Goal: Navigation & Orientation: Find specific page/section

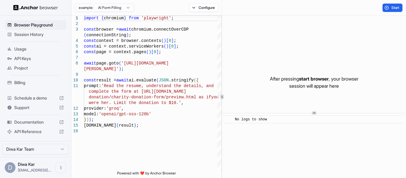
click at [120, 8] on html "Browser Playground Session History Usage API Keys Project Billing Schedule a de…" at bounding box center [203, 89] width 406 height 178
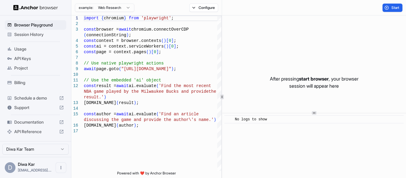
type textarea "**********"
click at [201, 10] on button "Configure" at bounding box center [203, 8] width 29 height 8
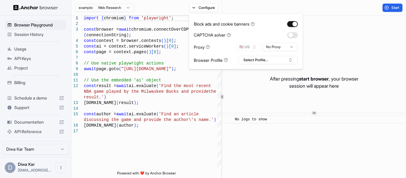
click at [264, 55] on div "Block ads and cookie banners CAPTCHA solver Proxy 🇺🇸 US No Proxy Browser Profil…" at bounding box center [246, 41] width 104 height 46
click at [265, 59] on button "Select Profile..." at bounding box center [267, 60] width 59 height 8
click at [165, 48] on div "import { chromium } from 'playwright' ; const browser = await chromium.connectO…" at bounding box center [153, 149] width 138 height 268
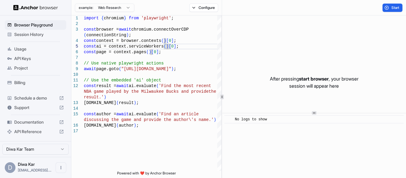
click at [48, 33] on span "Session History" at bounding box center [39, 35] width 50 height 6
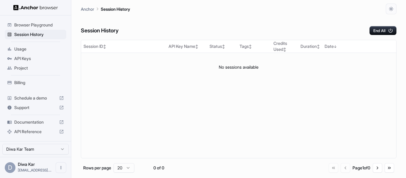
click at [48, 50] on span "Usage" at bounding box center [39, 49] width 50 height 6
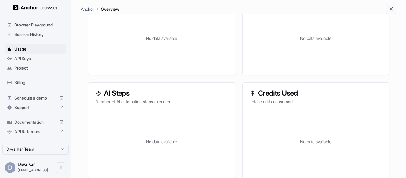
scroll to position [138, 0]
drag, startPoint x: 98, startPoint y: 102, endPoint x: 169, endPoint y: 101, distance: 71.3
click at [169, 101] on p "Number of AI automation steps executed" at bounding box center [161, 101] width 132 height 6
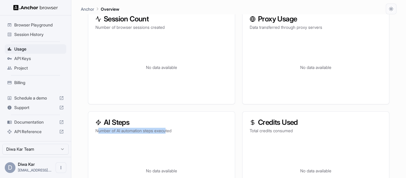
click at [26, 84] on span "Billing" at bounding box center [39, 83] width 50 height 6
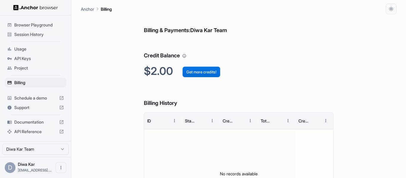
click at [198, 68] on button "Get more credits!" at bounding box center [202, 72] width 38 height 11
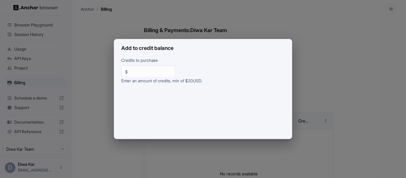
click at [323, 73] on div "Add to credit balance Credits to purchase $ ** ​ Enter an amount of credits, mi…" at bounding box center [203, 89] width 406 height 178
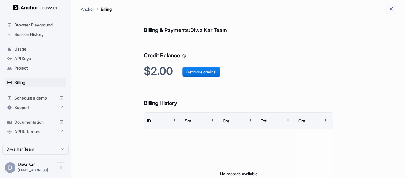
click at [37, 147] on html "Browser Playground Session History Usage API Keys Project Billing Schedule a de…" at bounding box center [203, 89] width 406 height 178
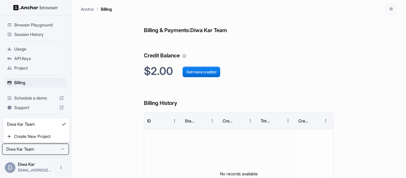
click at [98, 115] on html "Browser Playground Session History Usage API Keys Project Billing Schedule a de…" at bounding box center [203, 89] width 406 height 178
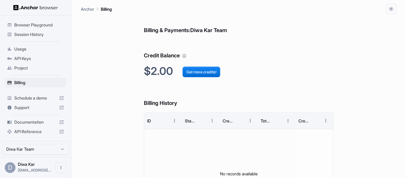
click at [25, 21] on div "Browser Playground" at bounding box center [36, 25] width 62 height 10
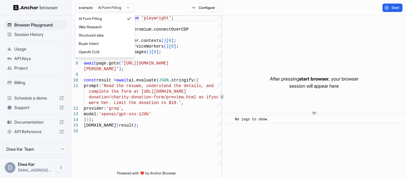
click at [128, 9] on html "Browser Playground Session History Usage API Keys Project Billing Schedule a de…" at bounding box center [203, 89] width 406 height 178
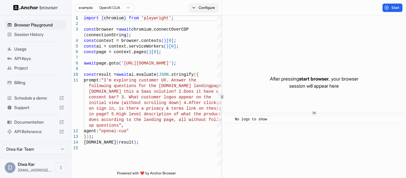
click at [202, 9] on button "Configure" at bounding box center [203, 8] width 29 height 8
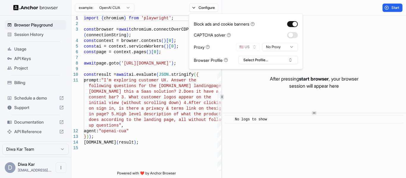
type textarea "**********"
click at [111, 115] on div "import { chromium } from 'playwright' ; const browser = await chromium.connectO…" at bounding box center [153, 157] width 138 height 285
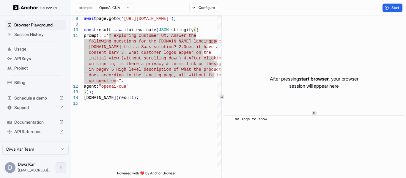
click at [59, 165] on button "Open menu" at bounding box center [61, 167] width 11 height 11
click at [94, 162] on div at bounding box center [203, 89] width 406 height 178
click at [23, 67] on span "Project" at bounding box center [39, 68] width 50 height 6
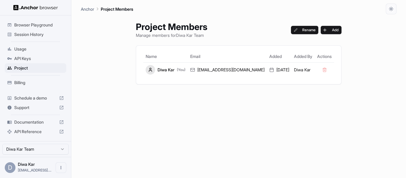
click at [41, 23] on span "Browser Playground" at bounding box center [39, 25] width 50 height 6
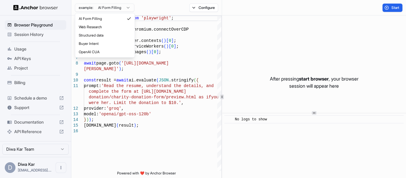
click at [123, 8] on html "Browser Playground Session History Usage API Keys Project Billing Schedule a de…" at bounding box center [203, 89] width 406 height 178
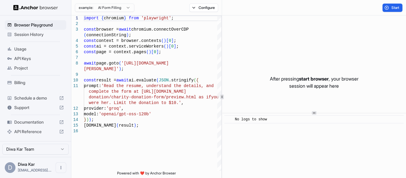
click at [158, 11] on html "Browser Playground Session History Usage API Keys Project Billing Schedule a de…" at bounding box center [203, 89] width 406 height 178
